Goal: Task Accomplishment & Management: Manage account settings

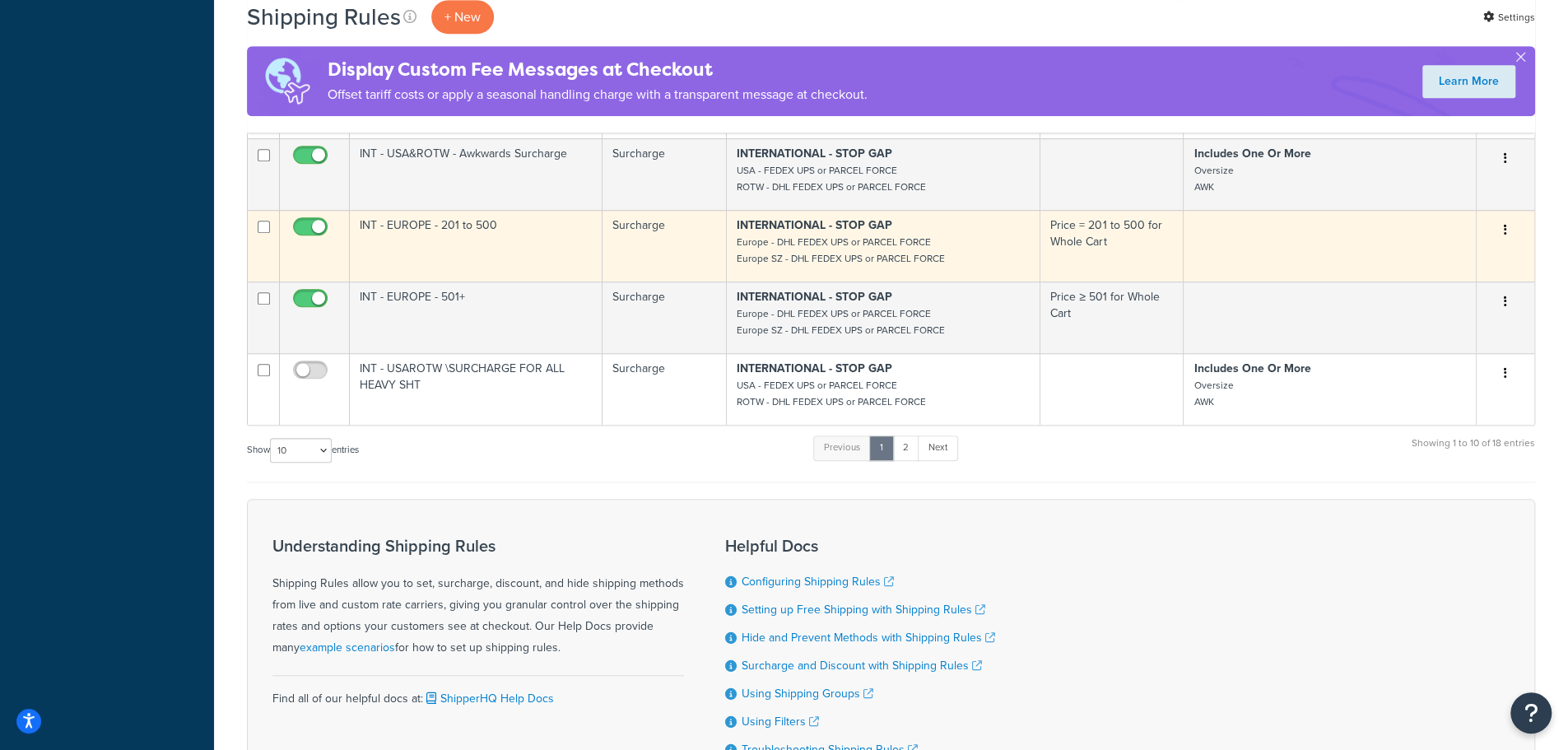
scroll to position [686, 0]
click at [483, 233] on td "INT - EUROPE - 201 to 500" at bounding box center [476, 246] width 253 height 72
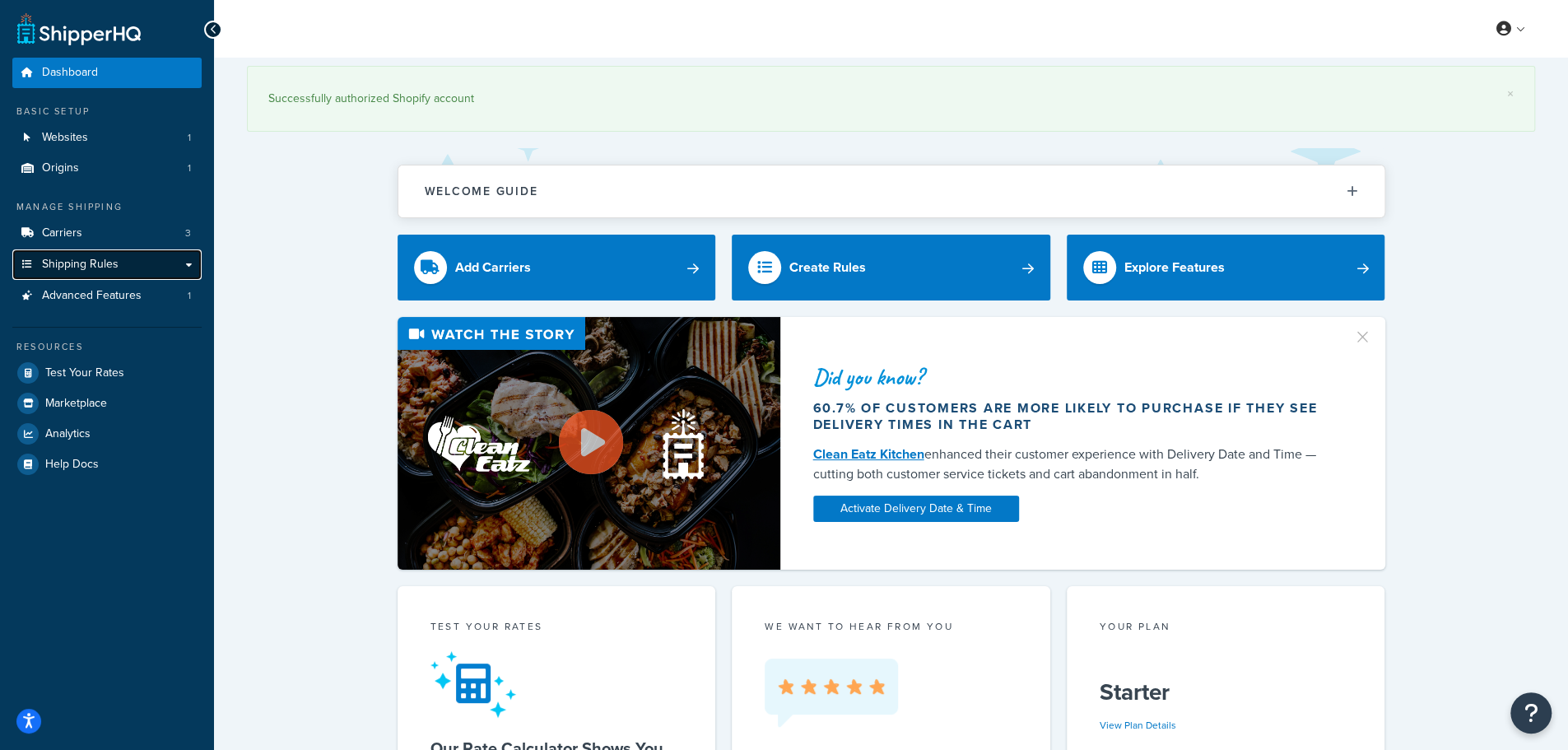
click at [83, 269] on span "Shipping Rules" at bounding box center [80, 265] width 77 height 14
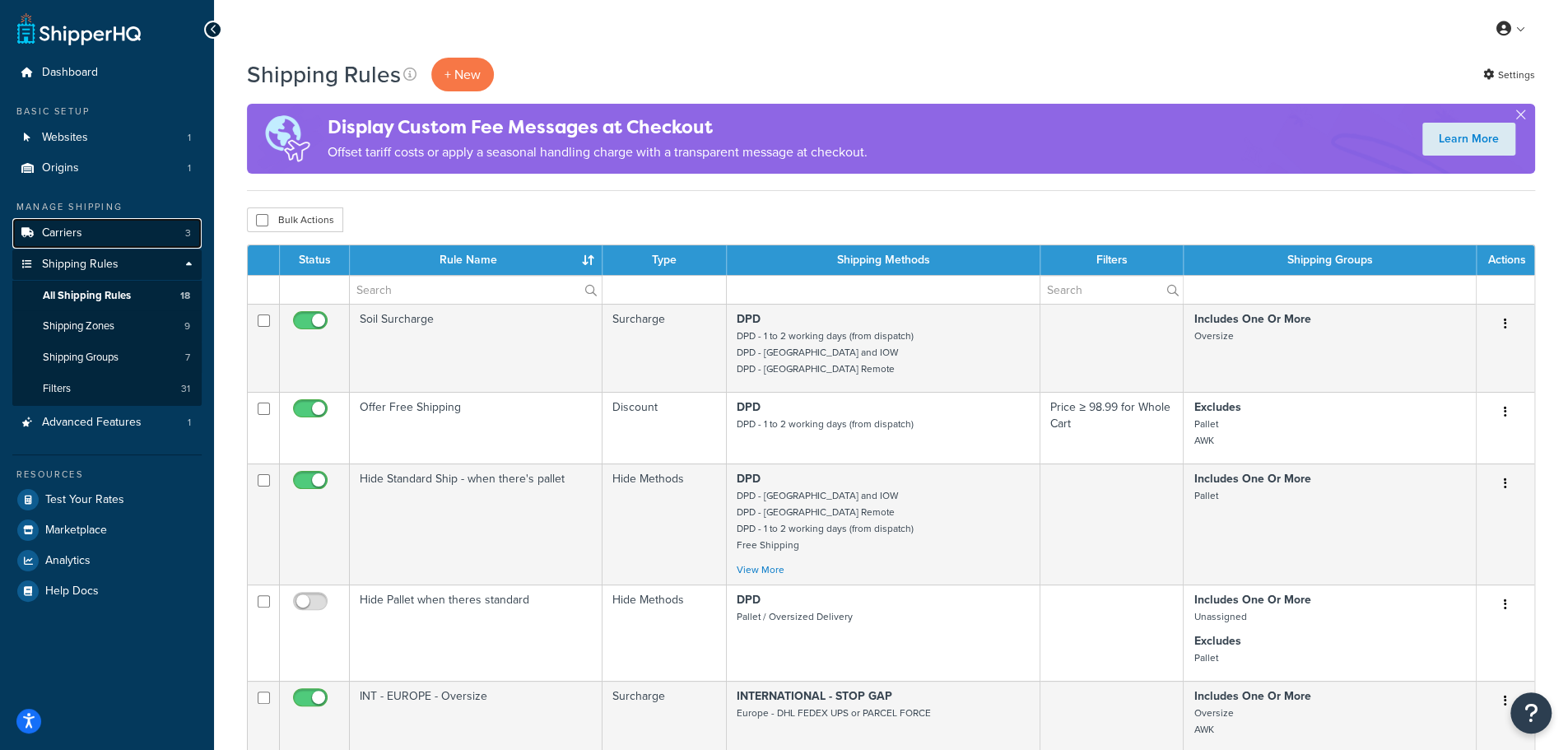
click at [97, 239] on link "Carriers 3" at bounding box center [107, 233] width 190 height 30
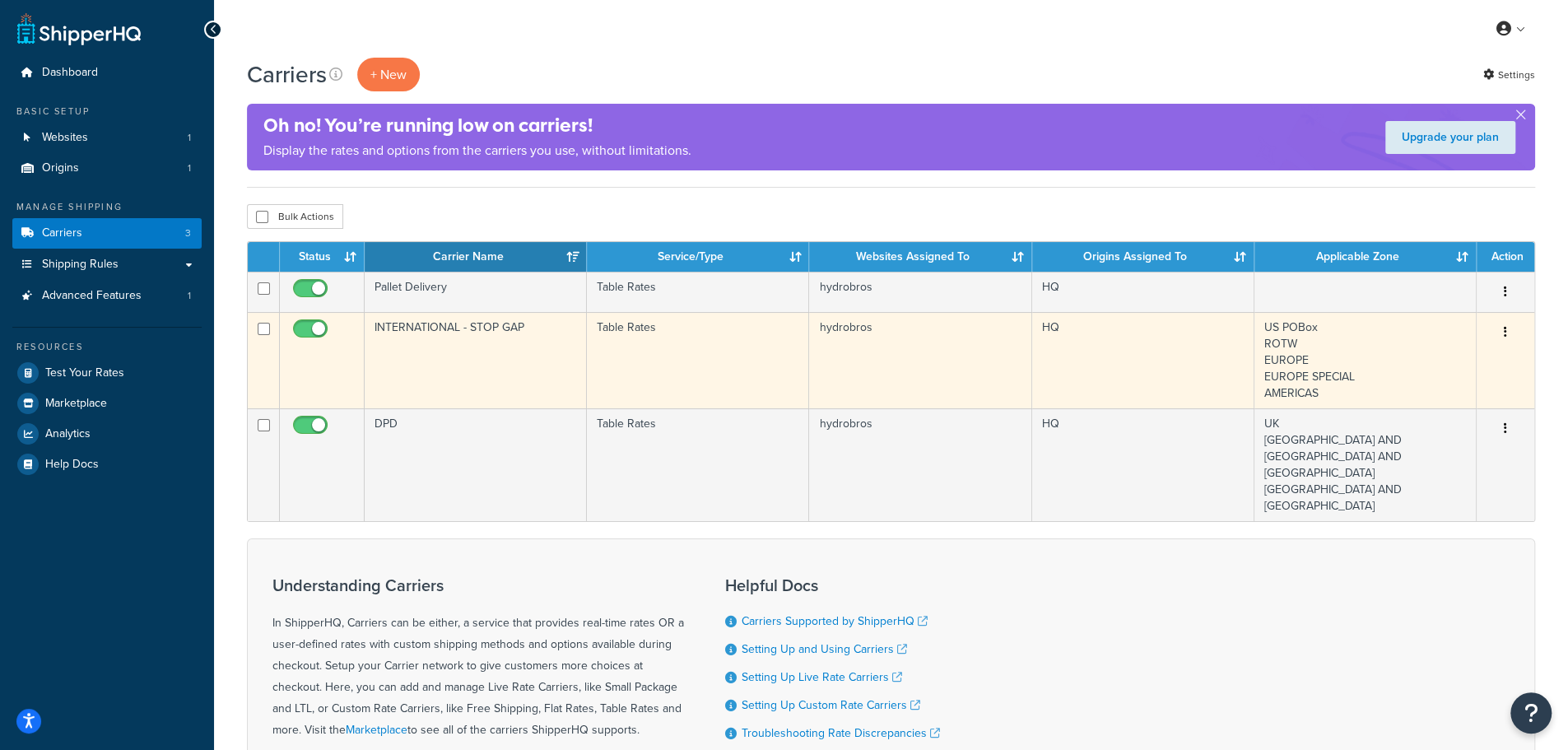
click at [513, 342] on td "INTERNATIONAL - STOP GAP" at bounding box center [476, 359] width 223 height 96
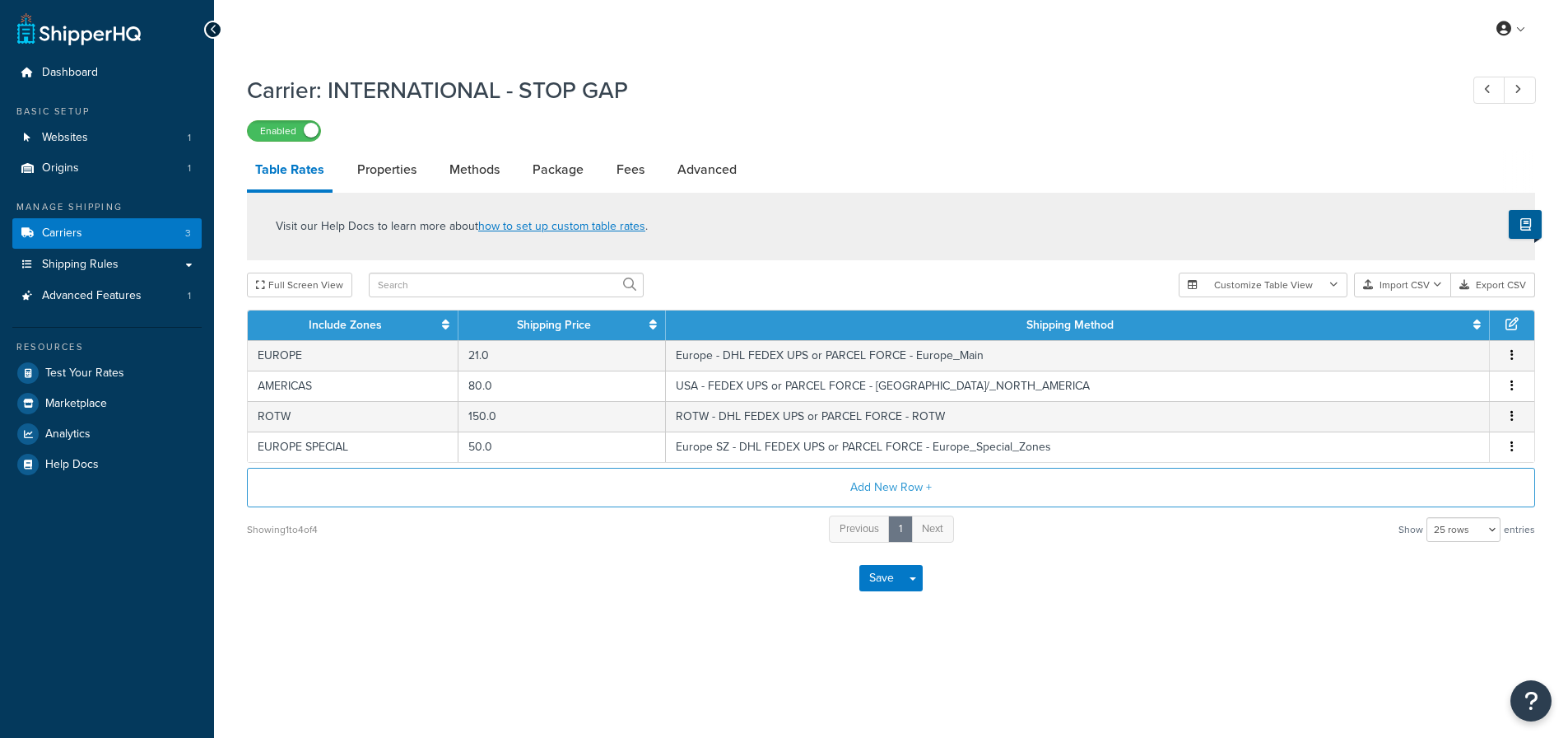
select select "25"
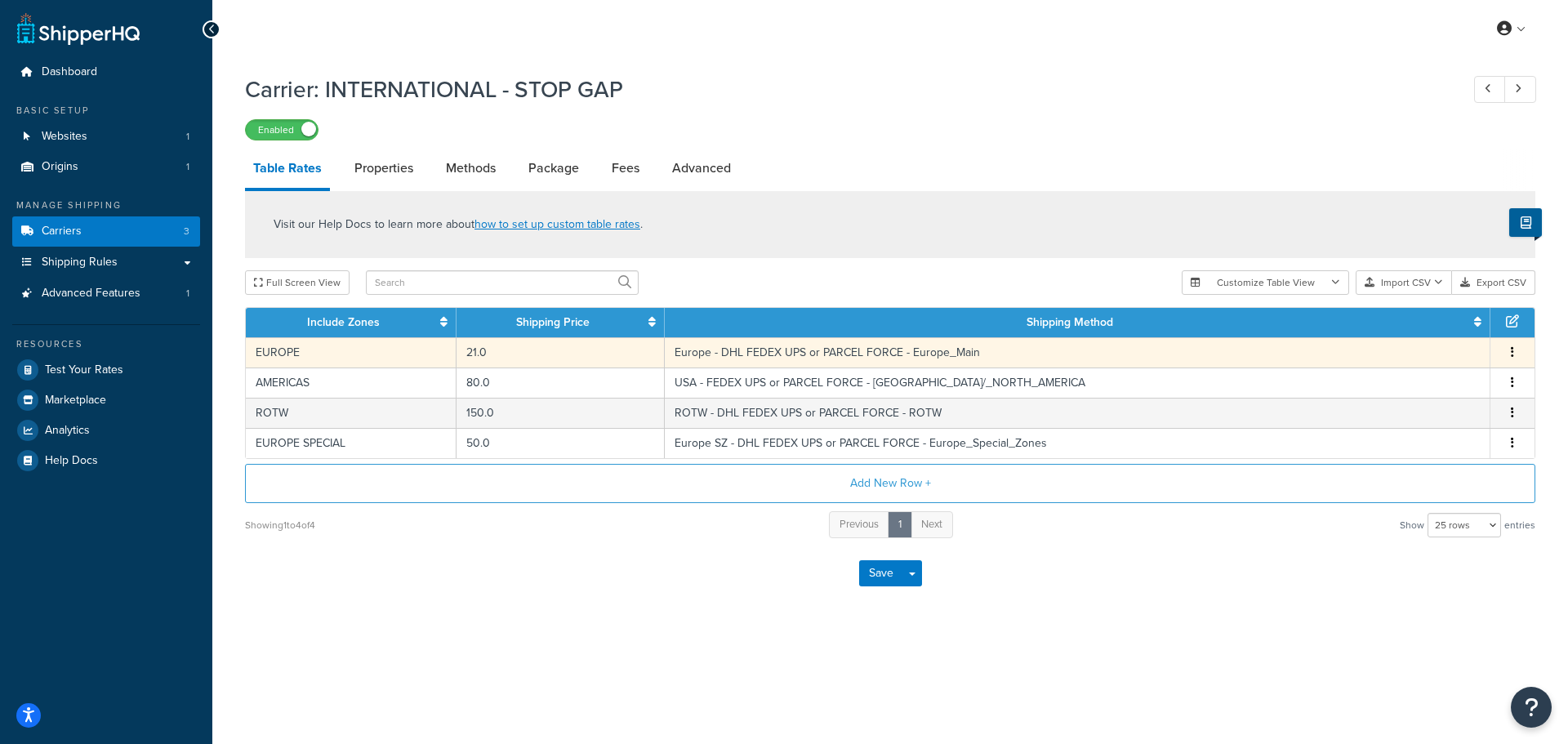
click at [364, 360] on td "EUROPE" at bounding box center [352, 352] width 211 height 30
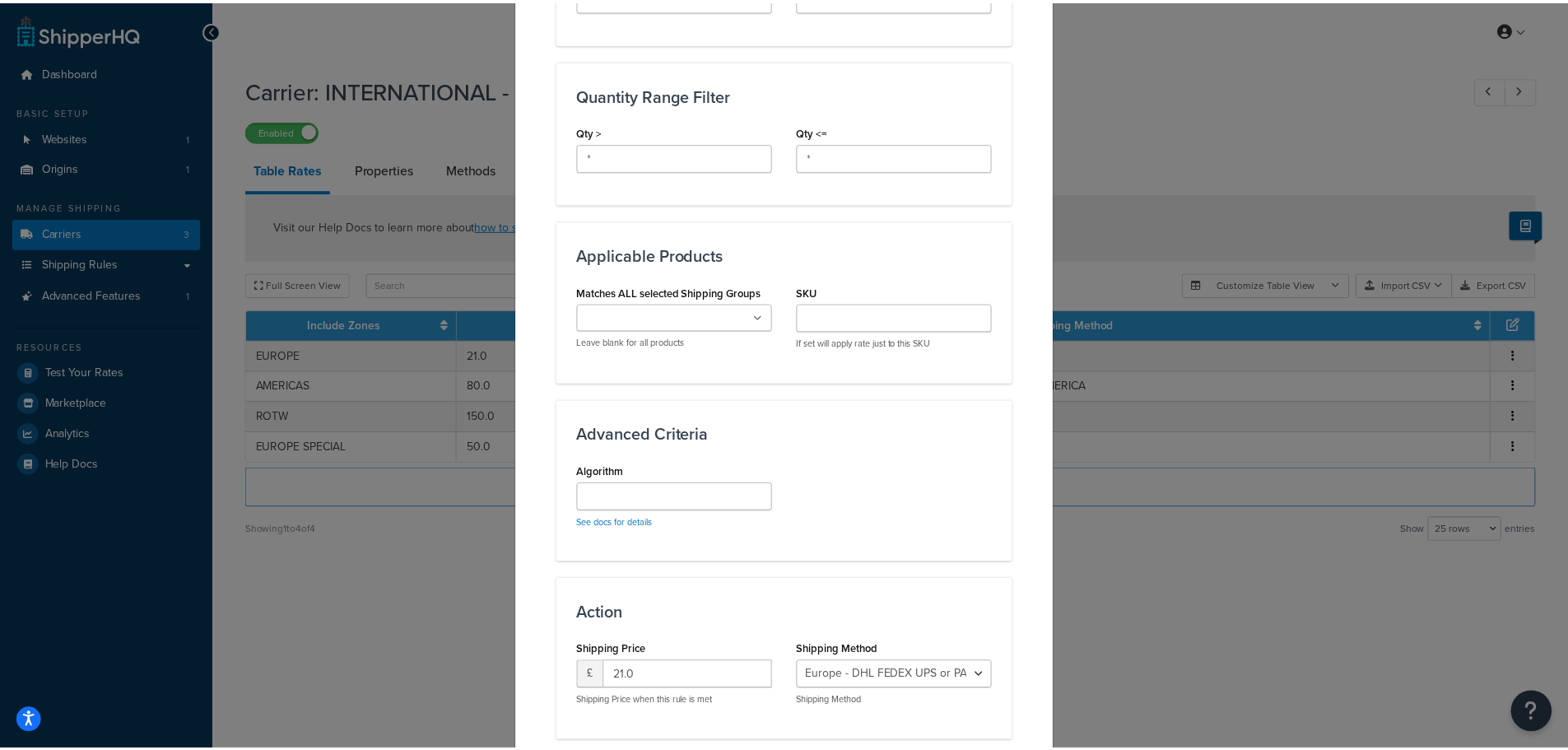
scroll to position [793, 0]
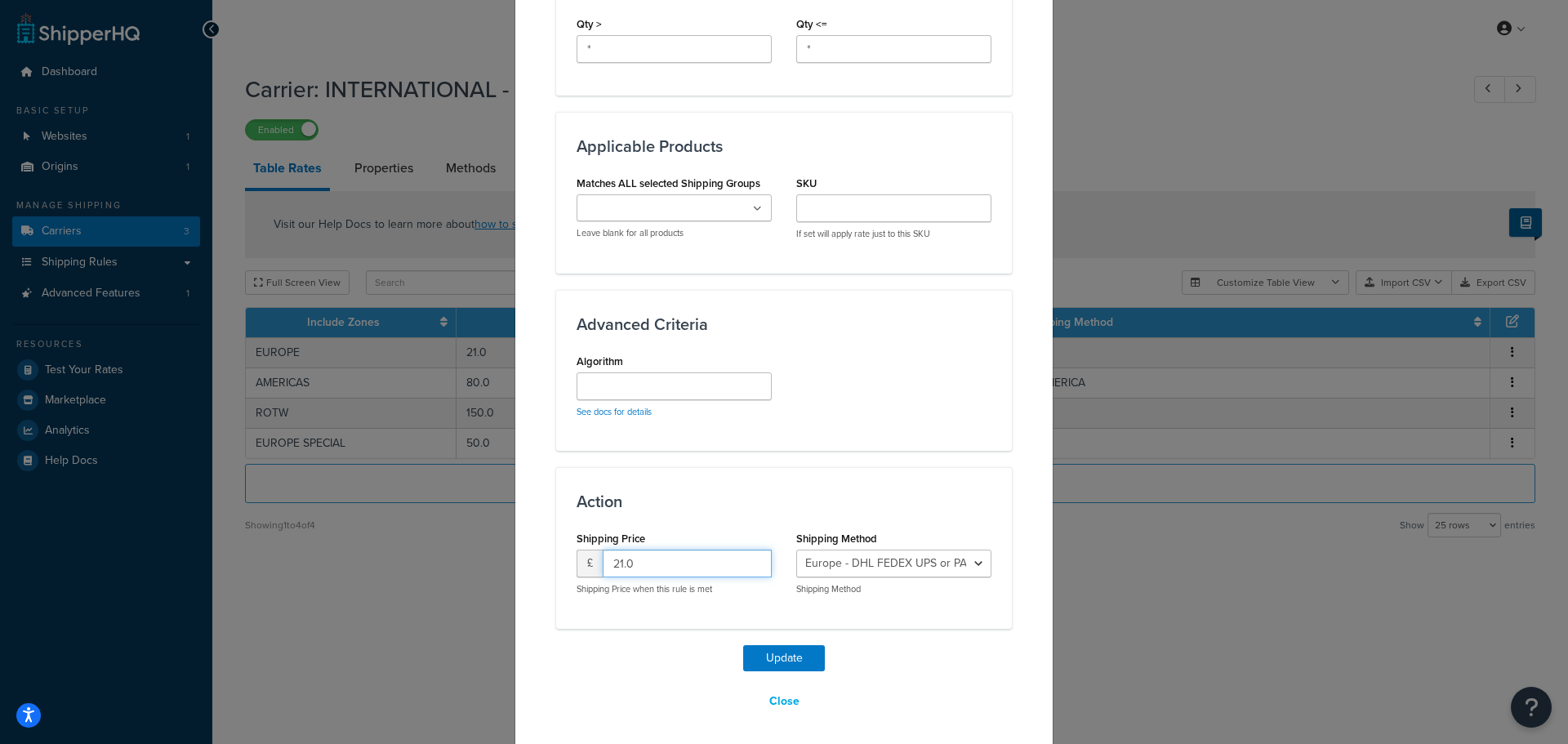
click at [670, 554] on input "21.0" at bounding box center [687, 563] width 169 height 28
type input "23"
click at [796, 657] on button "Update" at bounding box center [784, 658] width 82 height 26
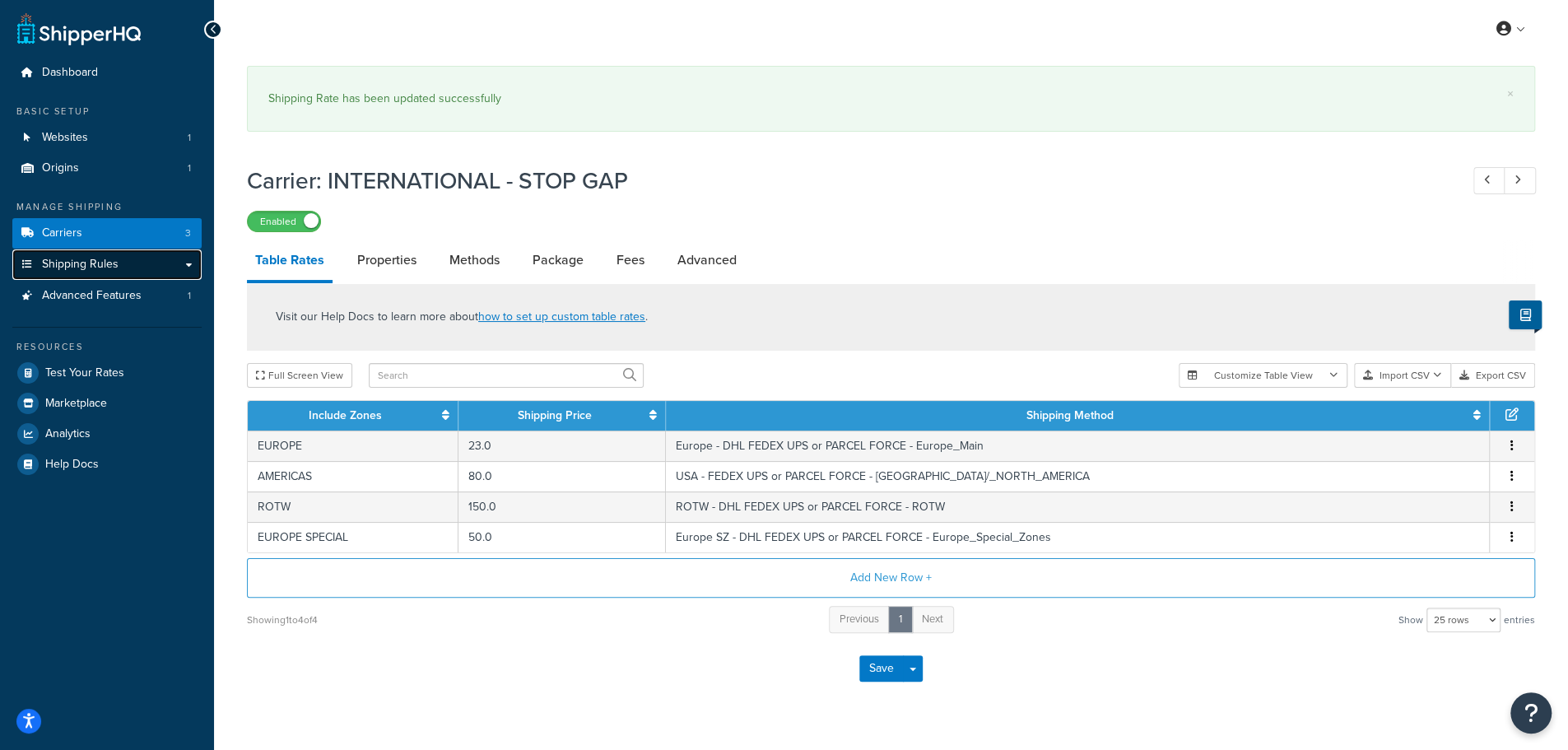
click at [63, 263] on span "Shipping Rules" at bounding box center [80, 265] width 77 height 14
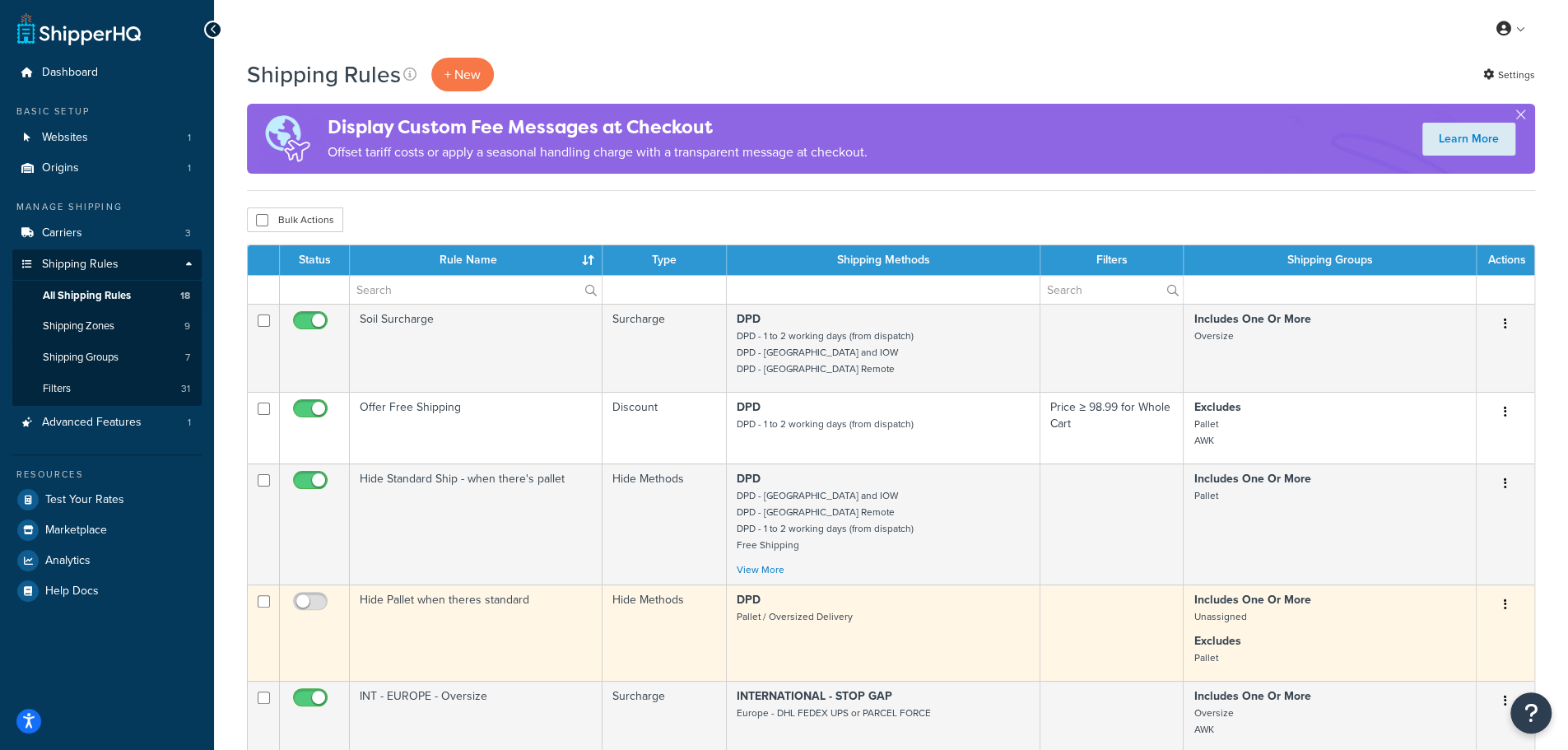
scroll to position [274, 0]
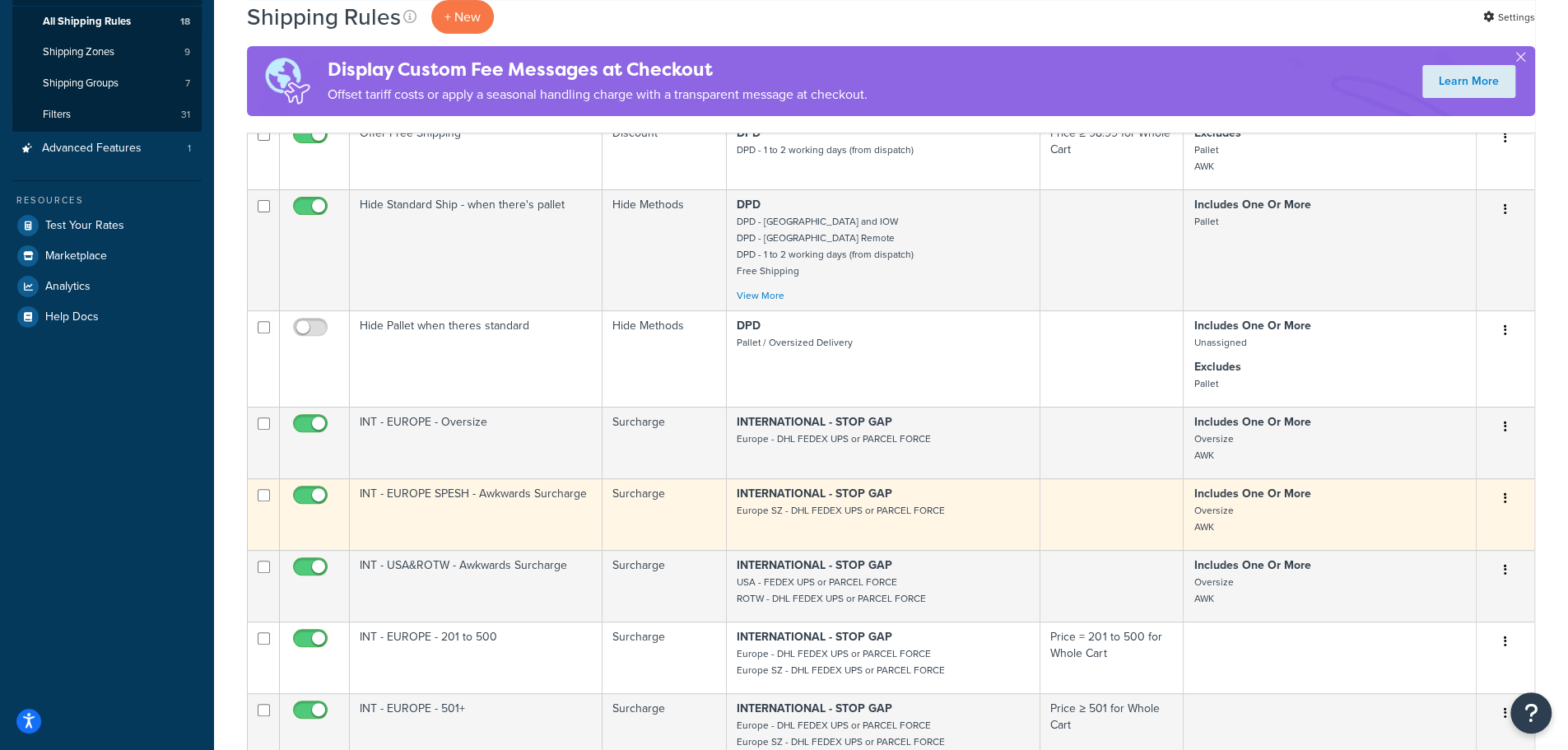
click at [455, 508] on td "INT - EUROPE SPESH - Awkwards Surcharge" at bounding box center [476, 513] width 253 height 72
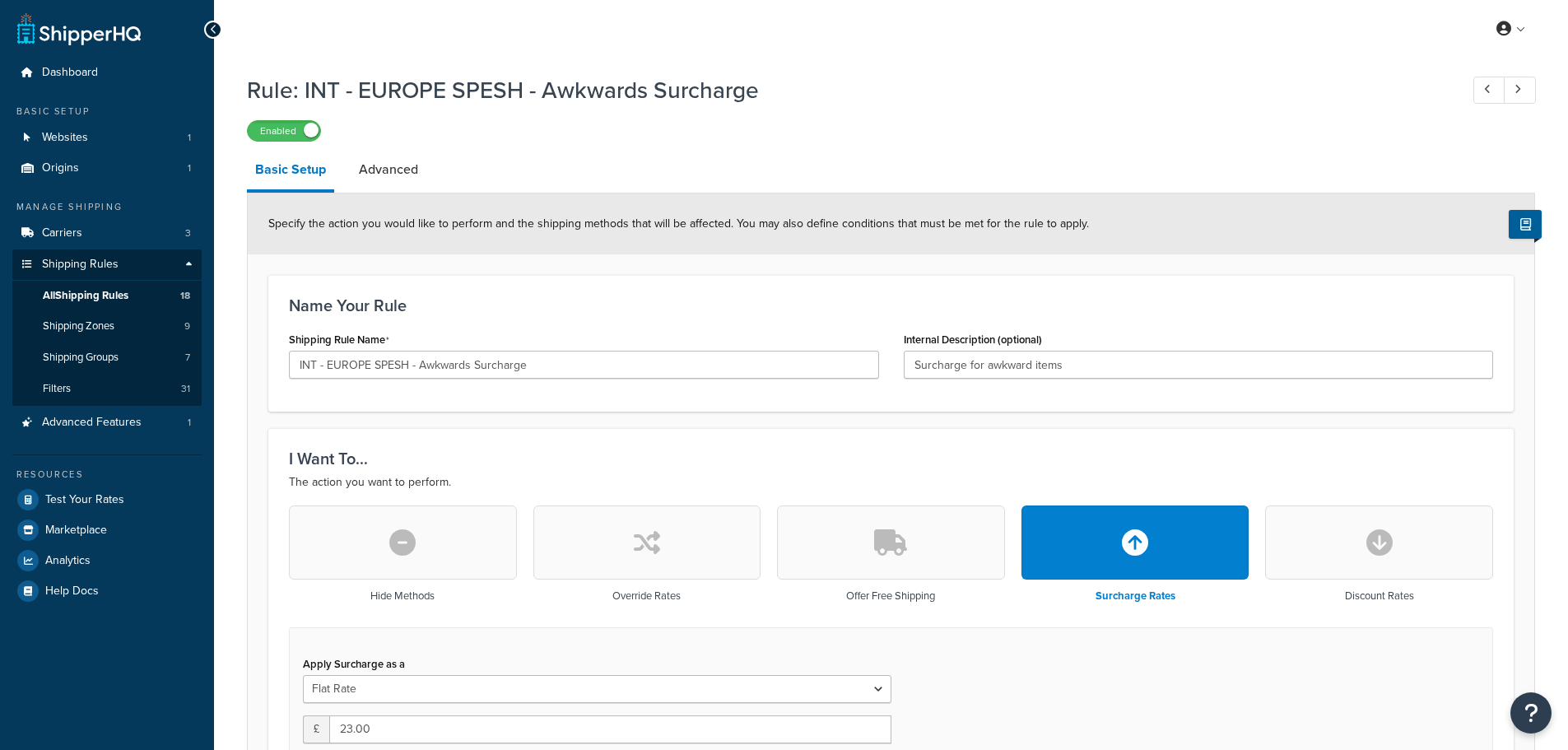
select select "ITEM"
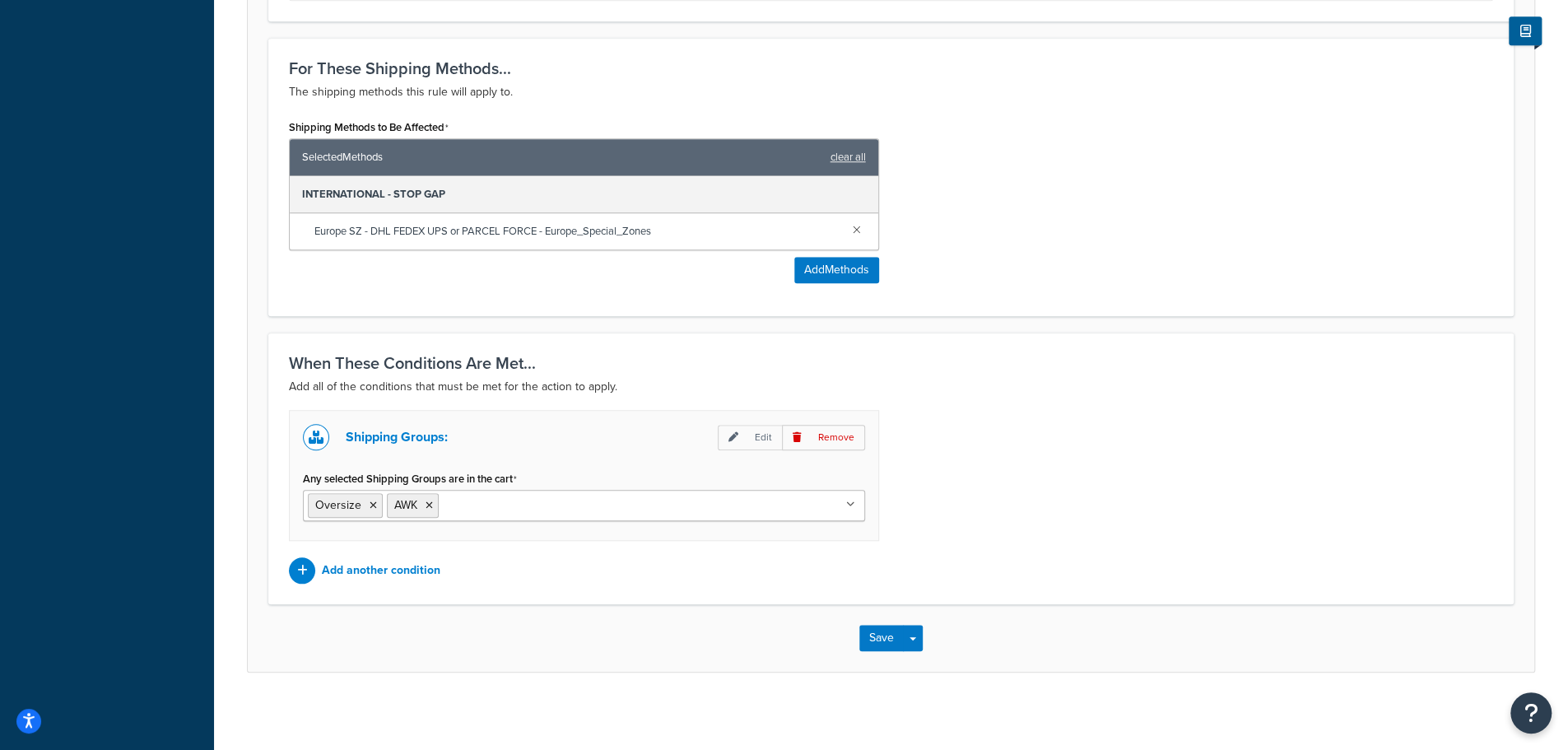
scroll to position [391, 0]
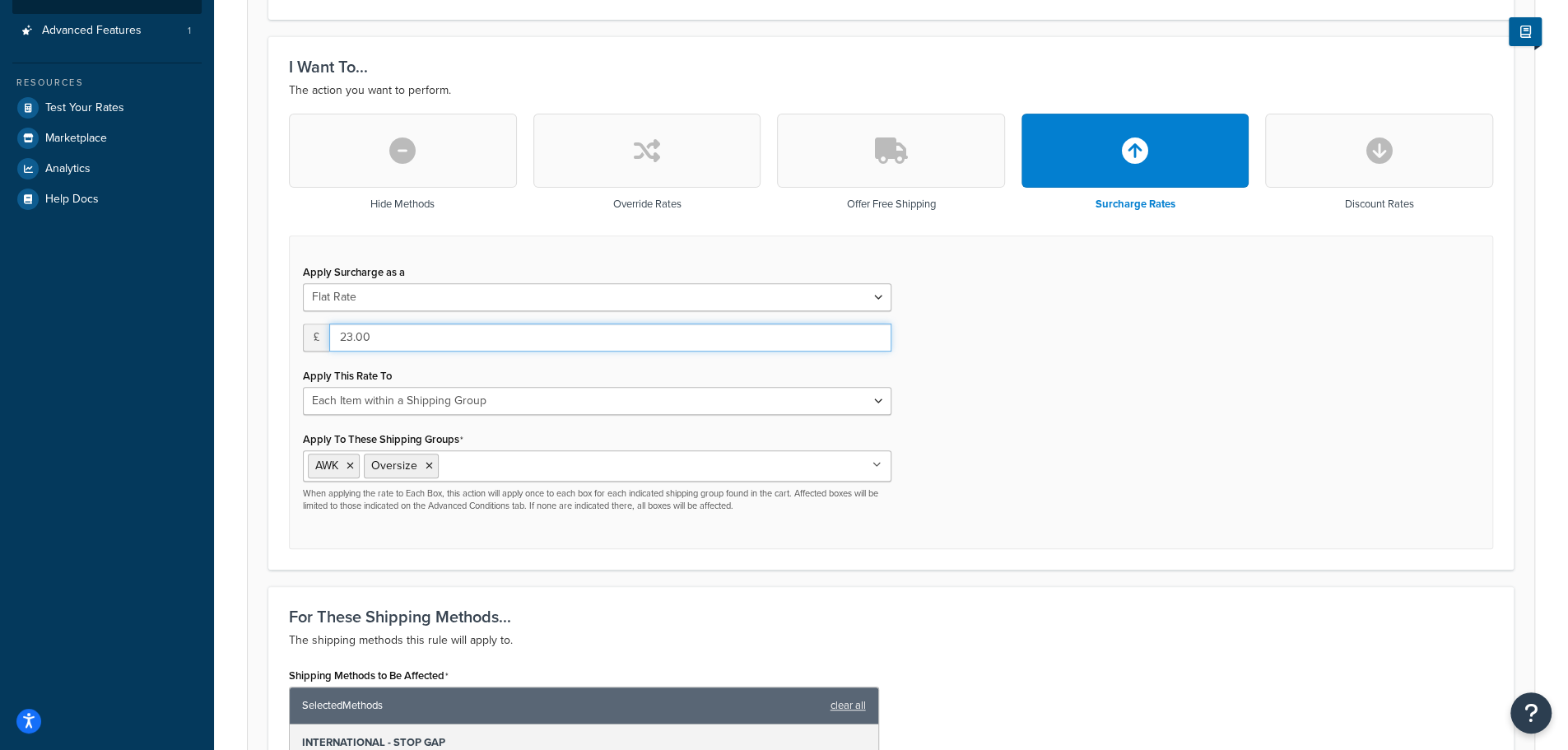
click at [417, 337] on input "23.00" at bounding box center [610, 337] width 562 height 28
drag, startPoint x: 392, startPoint y: 336, endPoint x: 287, endPoint y: 312, distance: 107.7
click at [287, 312] on div "Hide Methods Override Rates Offer Free Shipping Surcharge Rates Discount Rates …" at bounding box center [891, 331] width 1229 height 435
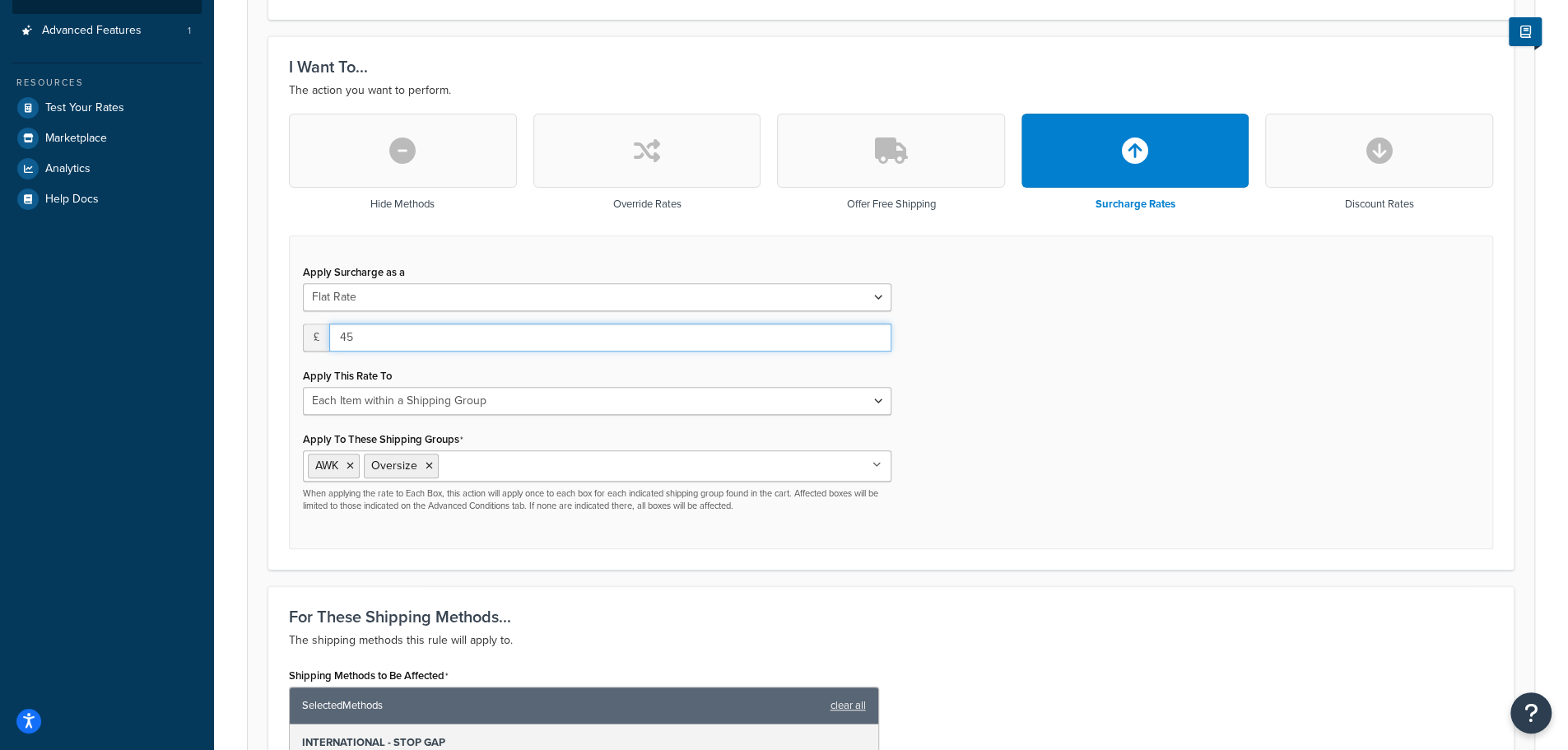
type input "45"
click at [1157, 434] on div "Apply Surcharge as a Flat Rate Percentage Flat Rate & Percentage £ 45 Apply Thi…" at bounding box center [891, 392] width 1204 height 314
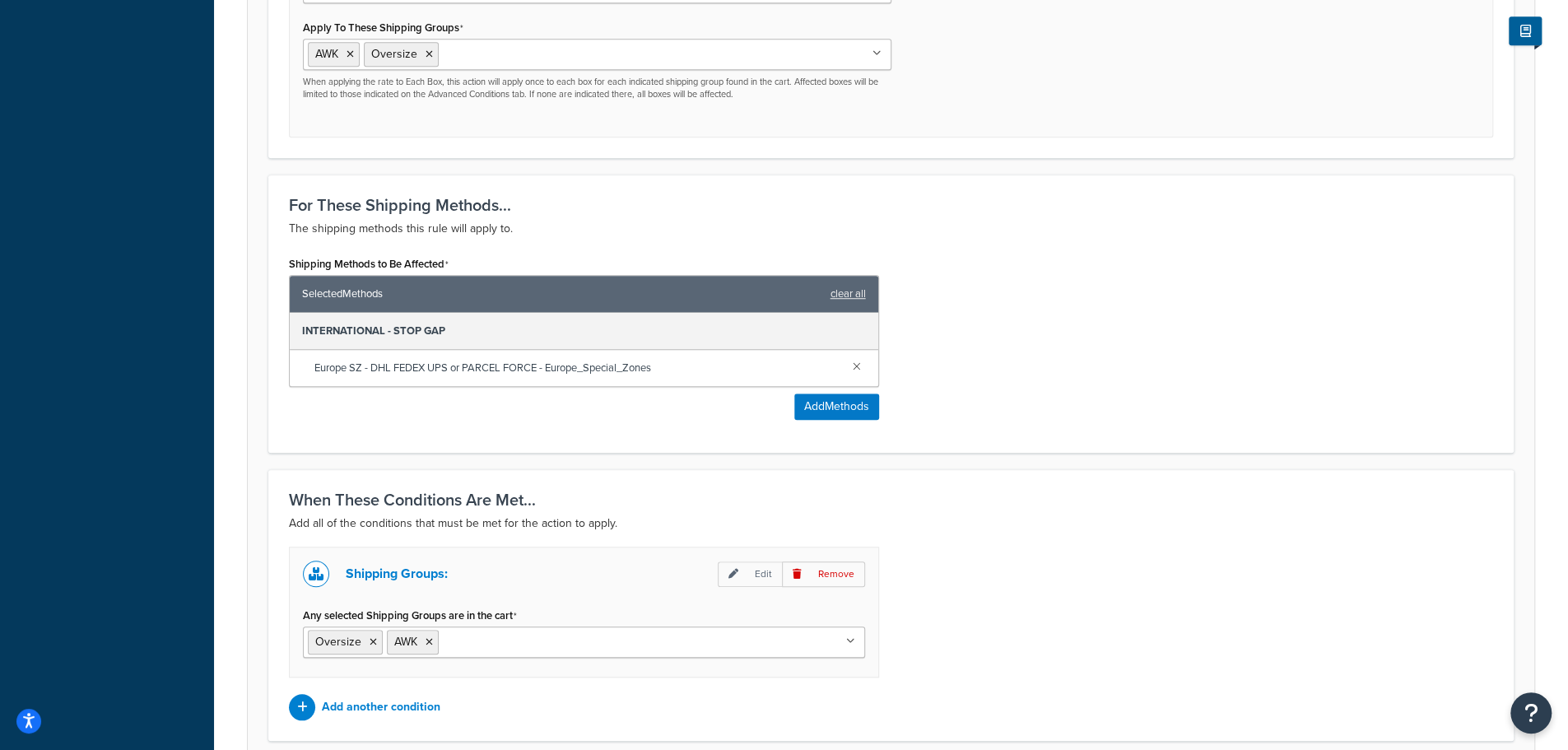
scroll to position [940, 0]
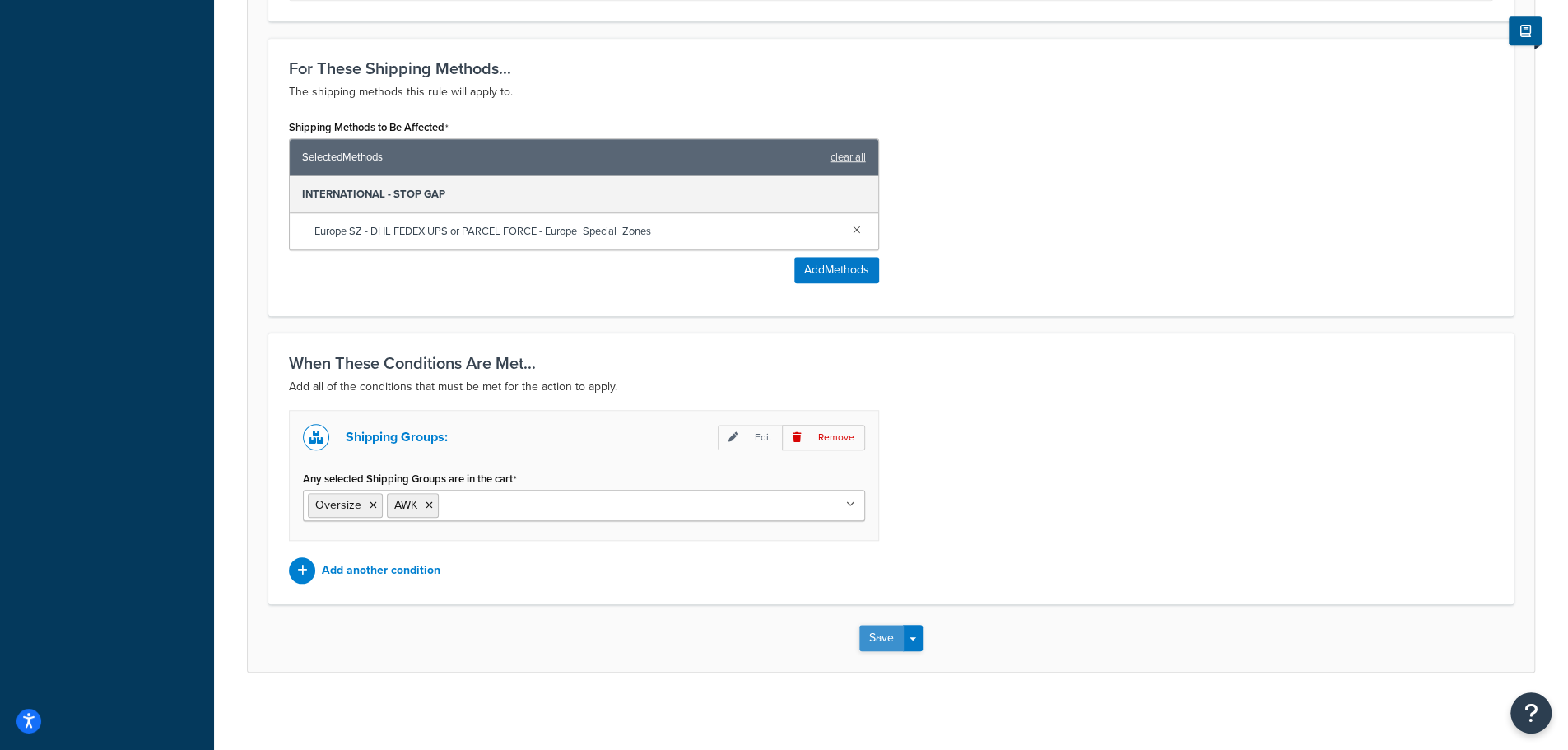
click at [888, 641] on button "Save" at bounding box center [882, 638] width 45 height 26
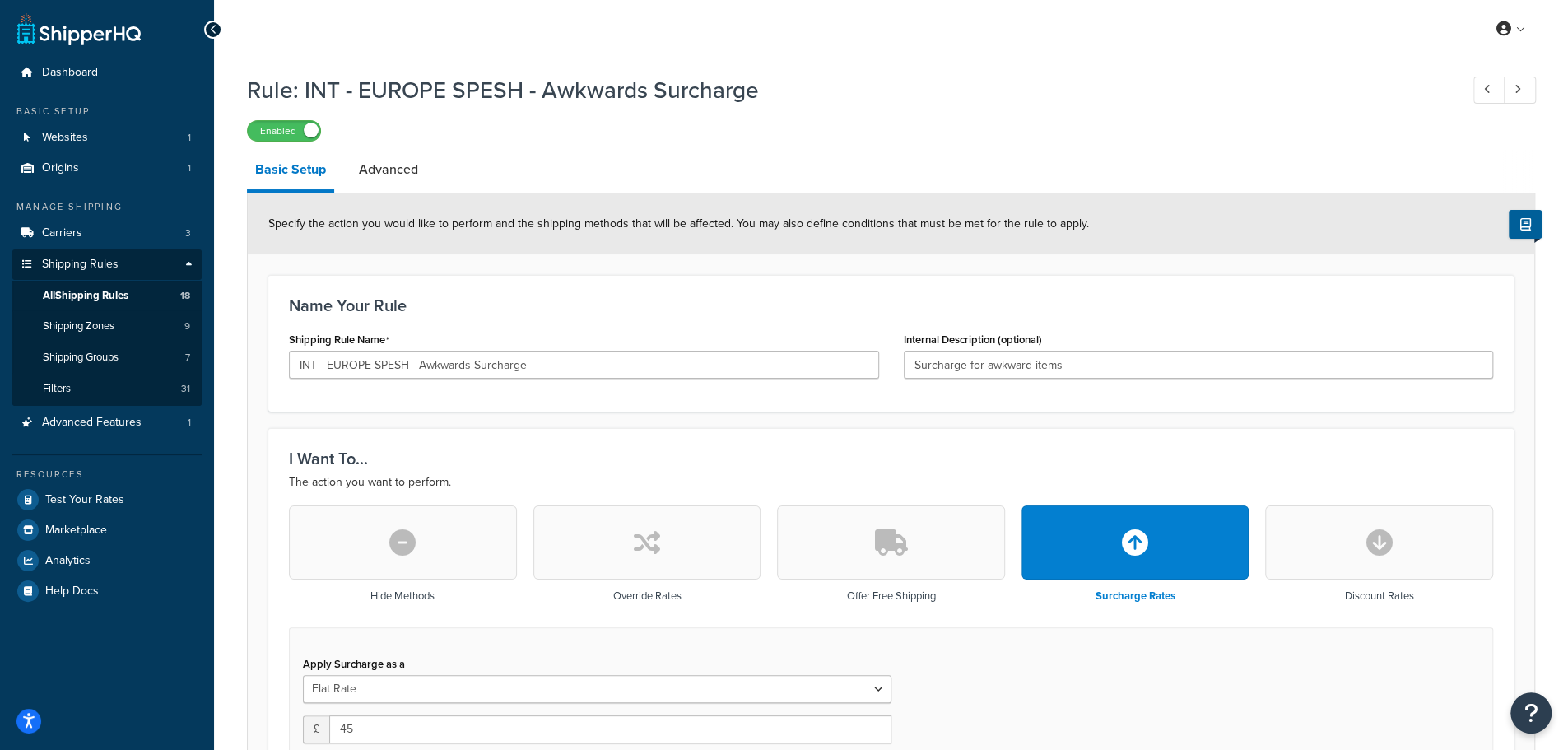
scroll to position [274, 0]
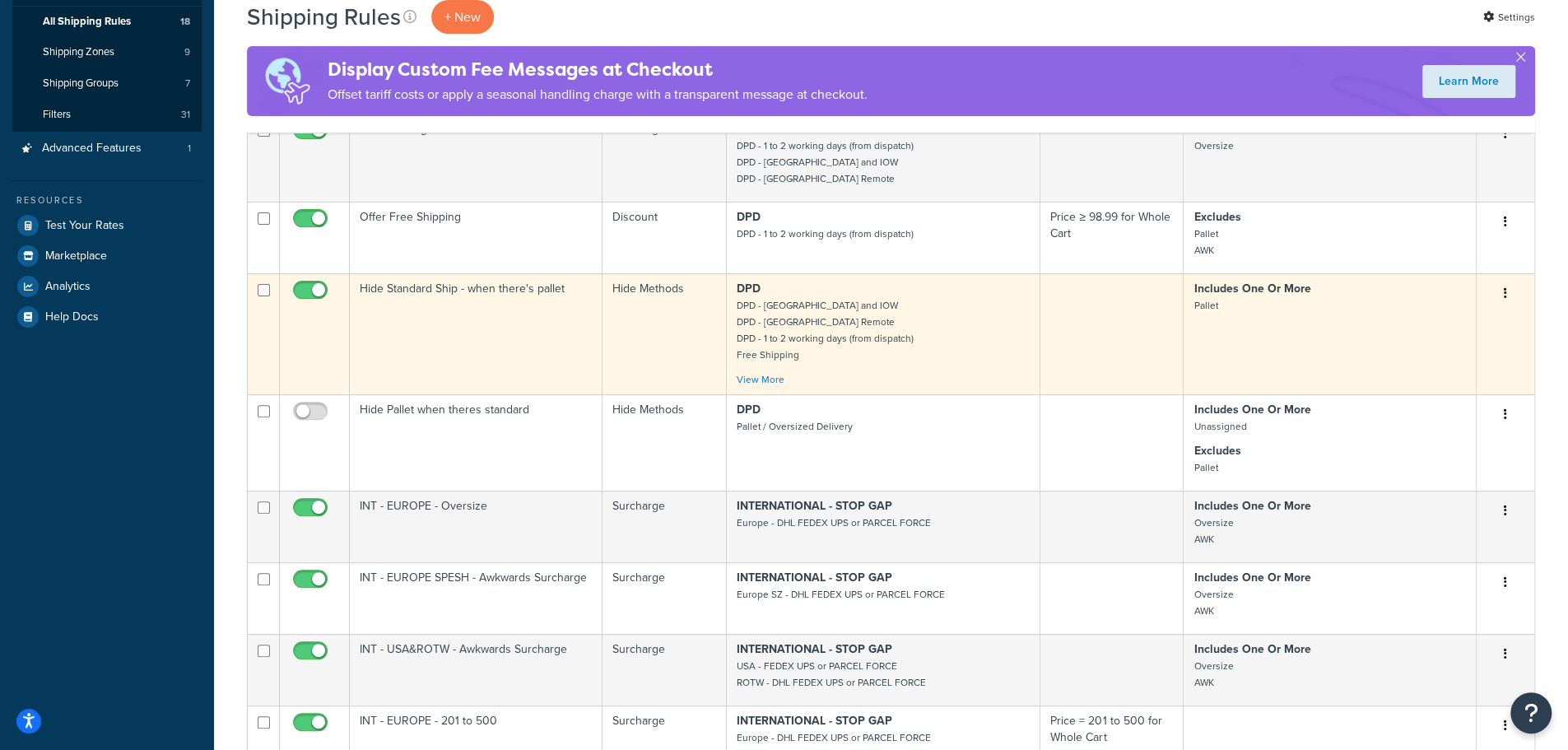
scroll to position [411, 0]
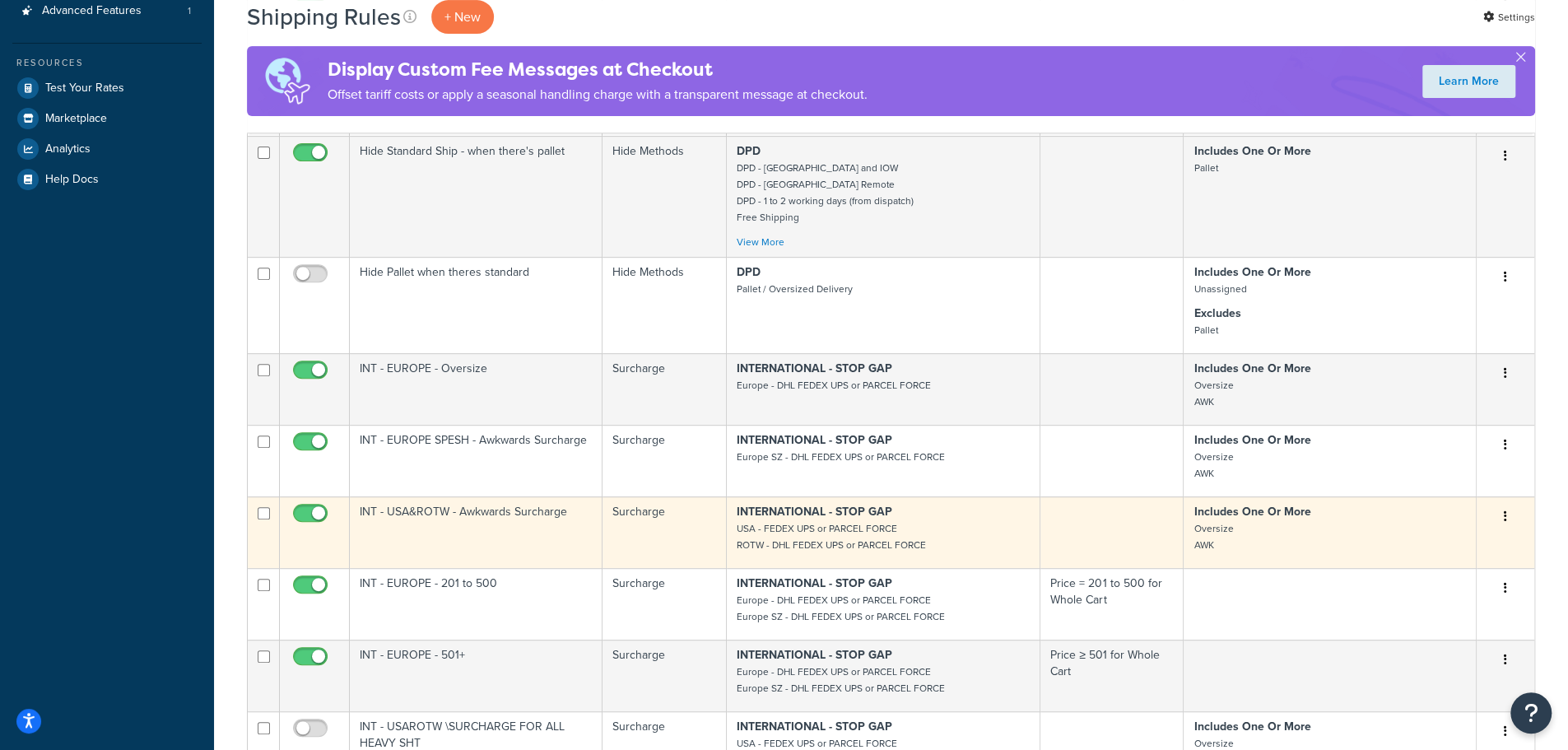
click at [535, 536] on td "INT - USA&ROTW - Awkwards Surcharge" at bounding box center [476, 532] width 253 height 72
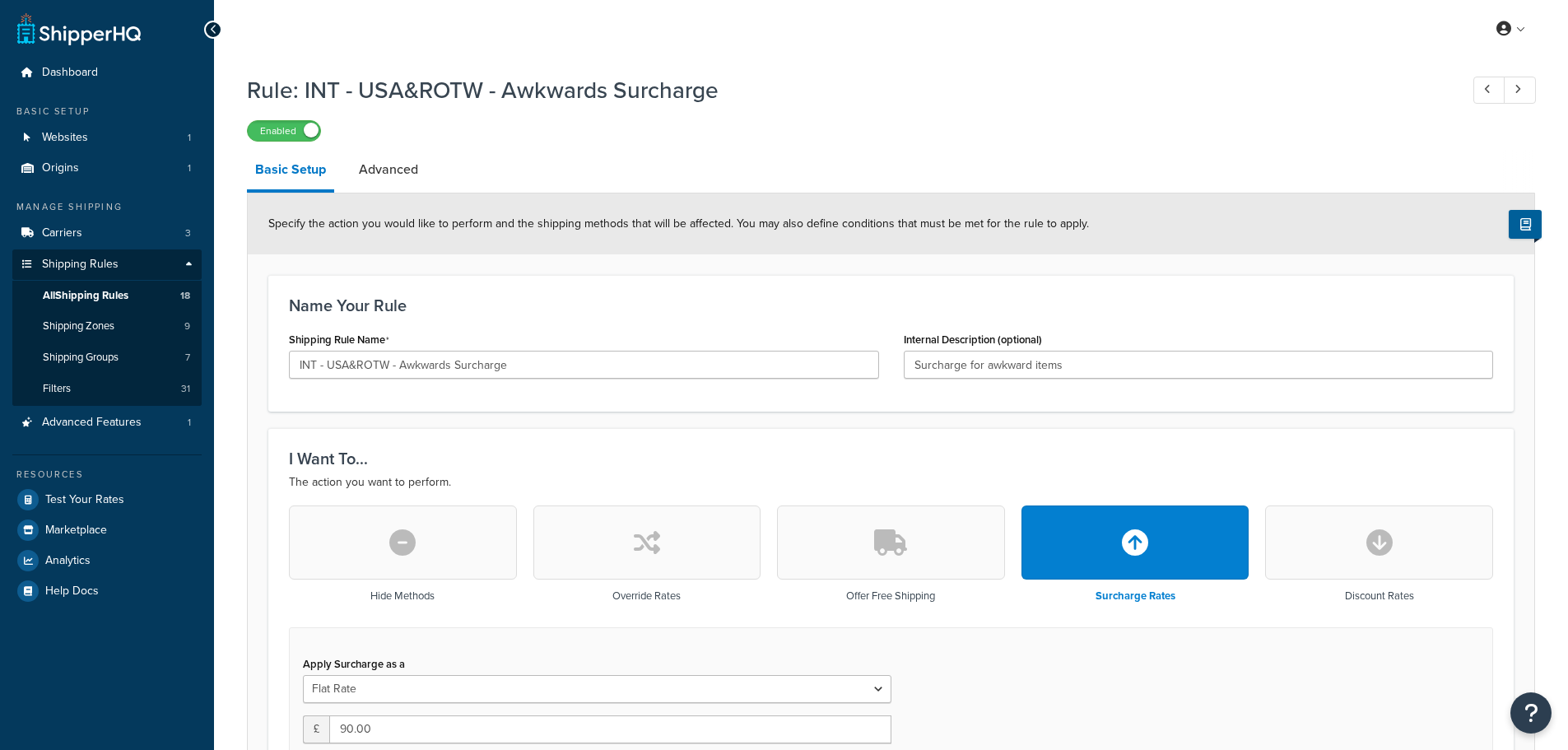
select select "ITEM"
